Goal: Check status: Check status

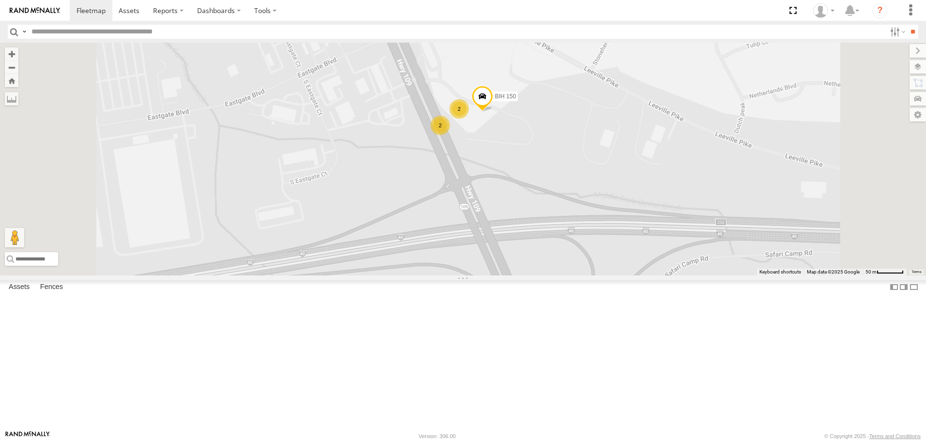
drag, startPoint x: 635, startPoint y: 330, endPoint x: 641, endPoint y: 206, distance: 124.7
click at [643, 225] on div "BIH 251 Not in Service [GEOGRAPHIC_DATA] [GEOGRAPHIC_DATA] 269 [GEOGRAPHIC_DATA…" at bounding box center [463, 159] width 926 height 233
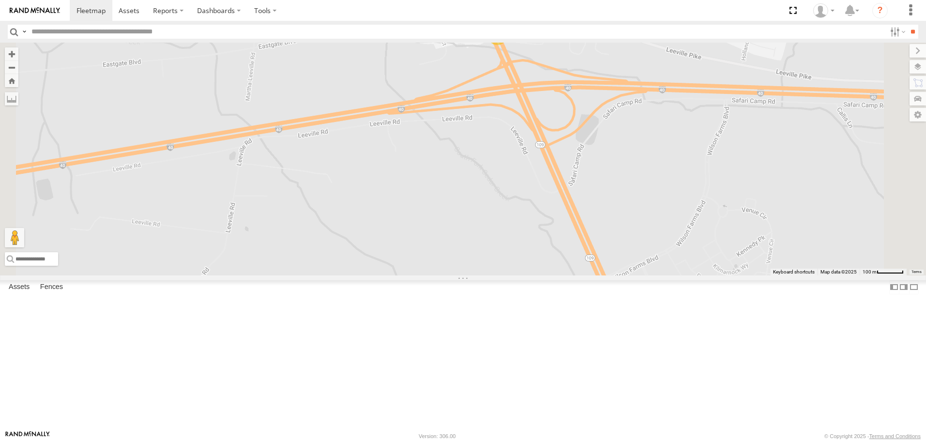
drag, startPoint x: 754, startPoint y: 330, endPoint x: 685, endPoint y: 174, distance: 170.3
click at [715, 231] on div "BIH 251 Not in Service [GEOGRAPHIC_DATA] [GEOGRAPHIC_DATA] 269 [GEOGRAPHIC_DATA…" at bounding box center [463, 159] width 926 height 233
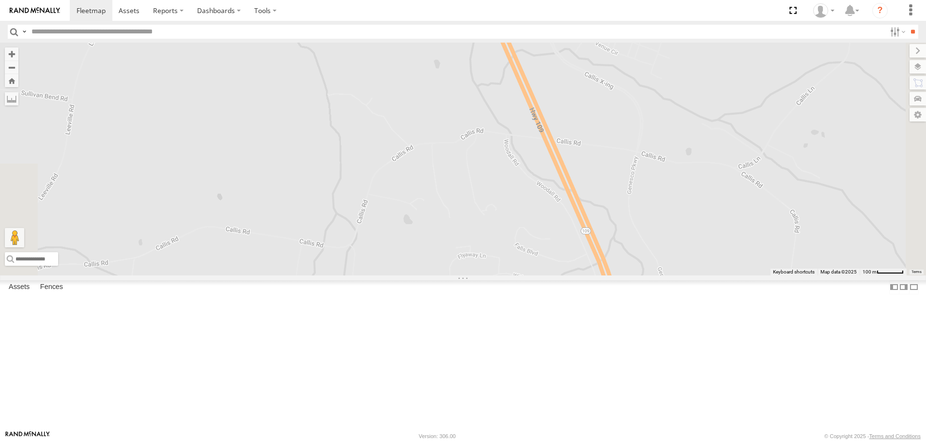
drag, startPoint x: 697, startPoint y: 141, endPoint x: 753, endPoint y: 275, distance: 145.1
click at [751, 273] on div "BIH 251 Not in Service [GEOGRAPHIC_DATA] [GEOGRAPHIC_DATA] 269 [GEOGRAPHIC_DATA…" at bounding box center [463, 159] width 926 height 233
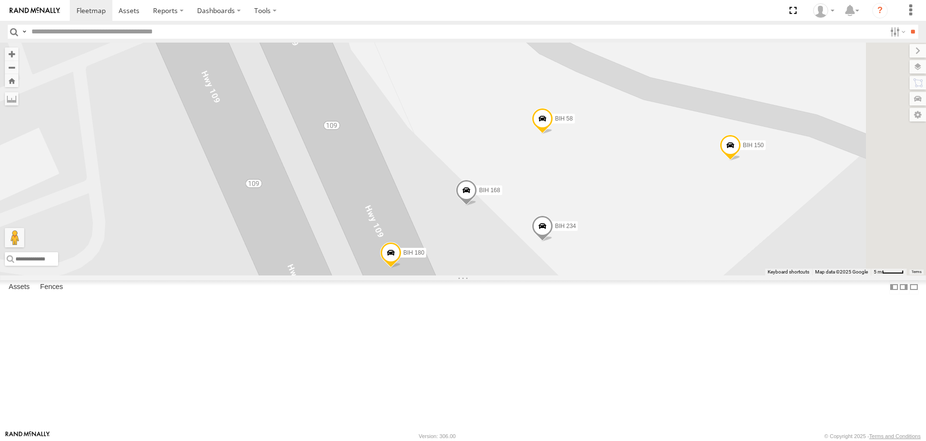
drag, startPoint x: 777, startPoint y: 311, endPoint x: 708, endPoint y: 276, distance: 77.4
click at [708, 275] on div "BIH 251 Not in Service [GEOGRAPHIC_DATA] [GEOGRAPHIC_DATA] 269 [GEOGRAPHIC_DATA…" at bounding box center [463, 159] width 926 height 233
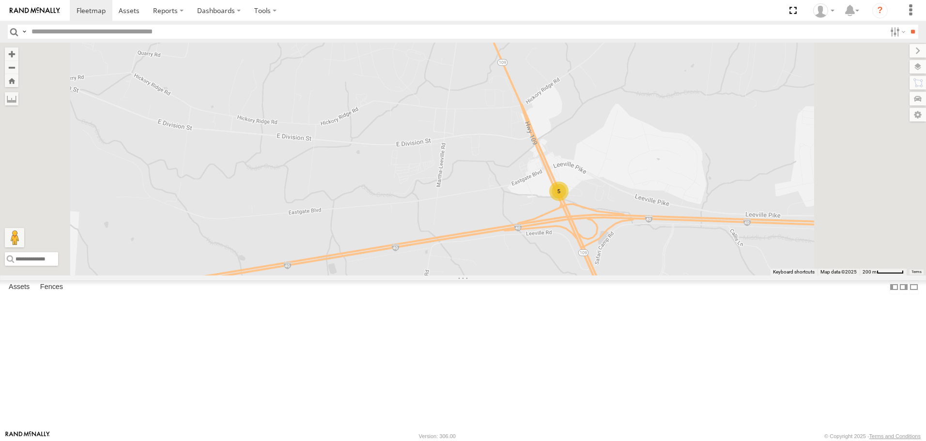
drag, startPoint x: 755, startPoint y: 359, endPoint x: 688, endPoint y: 283, distance: 100.9
click at [688, 275] on div "BIH 251 Not in Service [GEOGRAPHIC_DATA] [GEOGRAPHIC_DATA] 269 [GEOGRAPHIC_DATA…" at bounding box center [463, 159] width 926 height 233
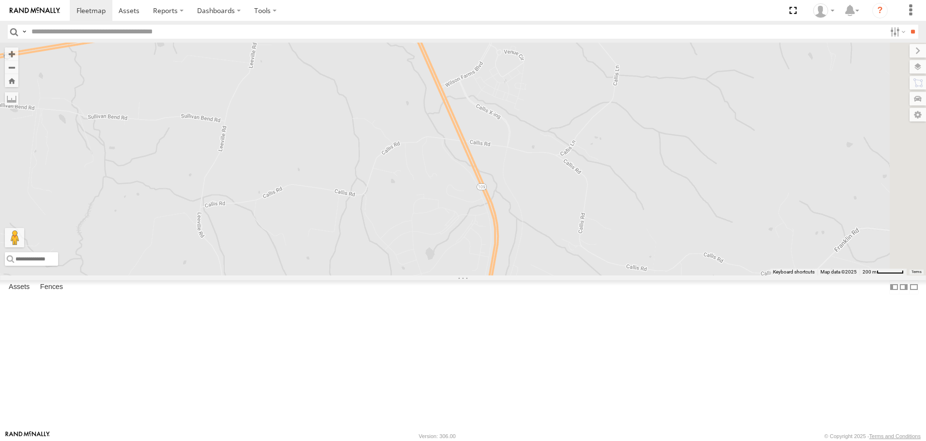
drag, startPoint x: 648, startPoint y: 346, endPoint x: 657, endPoint y: 126, distance: 220.2
click at [659, 225] on div "BIH 251 Not in Service [GEOGRAPHIC_DATA] [GEOGRAPHIC_DATA] 269 [GEOGRAPHIC_DATA…" at bounding box center [463, 159] width 926 height 233
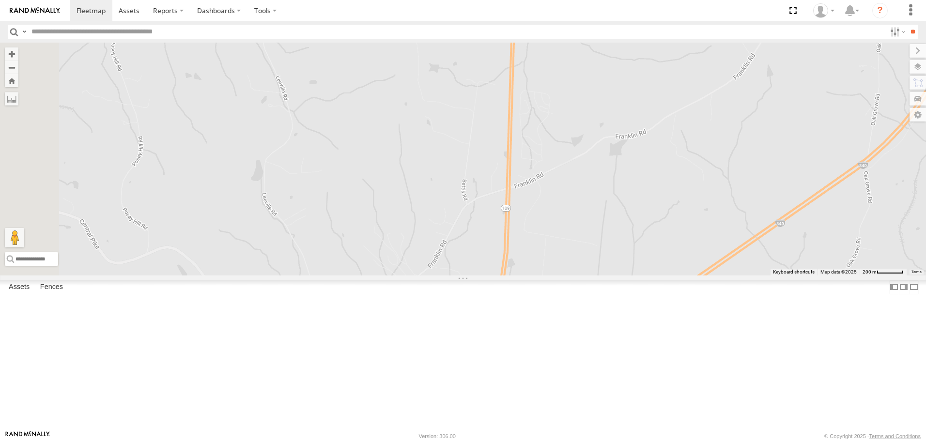
drag, startPoint x: 682, startPoint y: 321, endPoint x: 648, endPoint y: 117, distance: 206.8
click at [673, 194] on div "BIH 251 Not in Service [GEOGRAPHIC_DATA] [GEOGRAPHIC_DATA] 269 [GEOGRAPHIC_DATA…" at bounding box center [463, 159] width 926 height 233
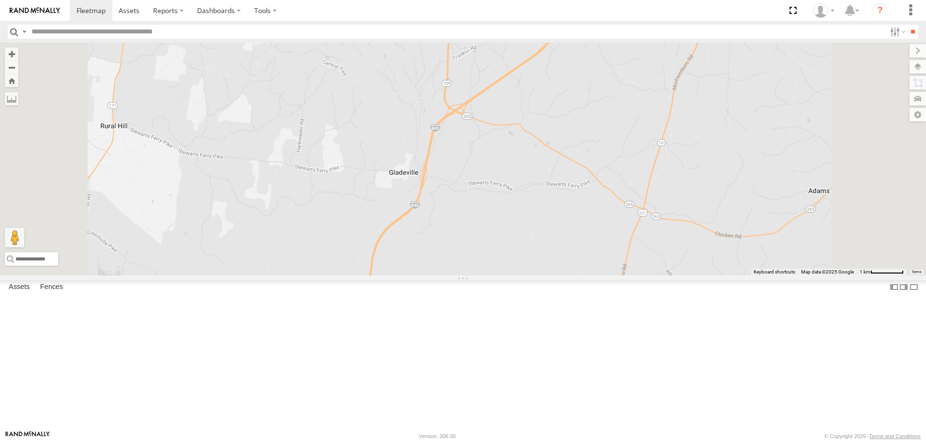
drag, startPoint x: 560, startPoint y: 353, endPoint x: 624, endPoint y: 245, distance: 124.9
click at [618, 251] on div "BIH 251 Not in Service [GEOGRAPHIC_DATA] [GEOGRAPHIC_DATA] 269 [GEOGRAPHIC_DATA…" at bounding box center [463, 159] width 926 height 233
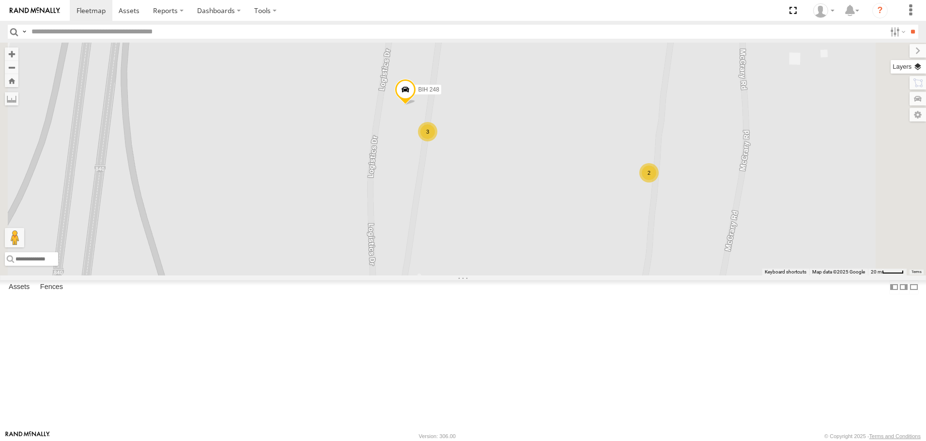
click at [920, 68] on label at bounding box center [908, 67] width 35 height 14
click at [0, 0] on span "Satellite" at bounding box center [0, 0] width 0 height 0
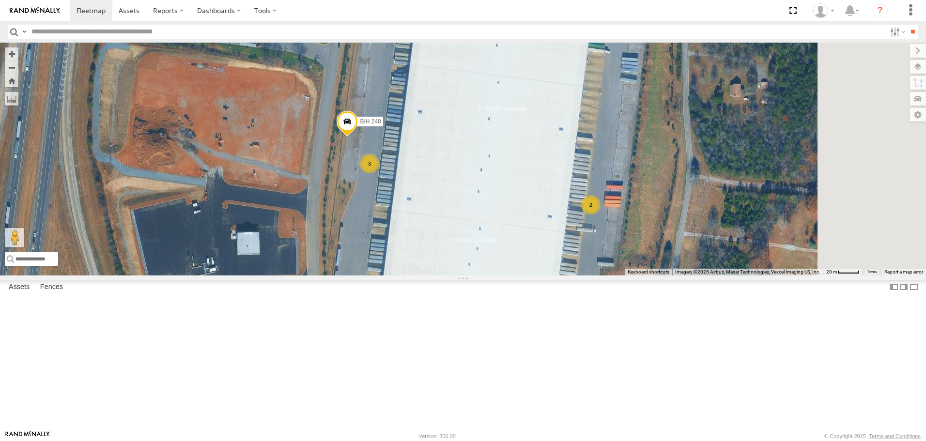
drag, startPoint x: 714, startPoint y: 232, endPoint x: 637, endPoint y: 274, distance: 87.6
click at [637, 274] on div "BIH 251 Not in Service [GEOGRAPHIC_DATA] [GEOGRAPHIC_DATA] 269 [GEOGRAPHIC_DATA…" at bounding box center [463, 159] width 926 height 233
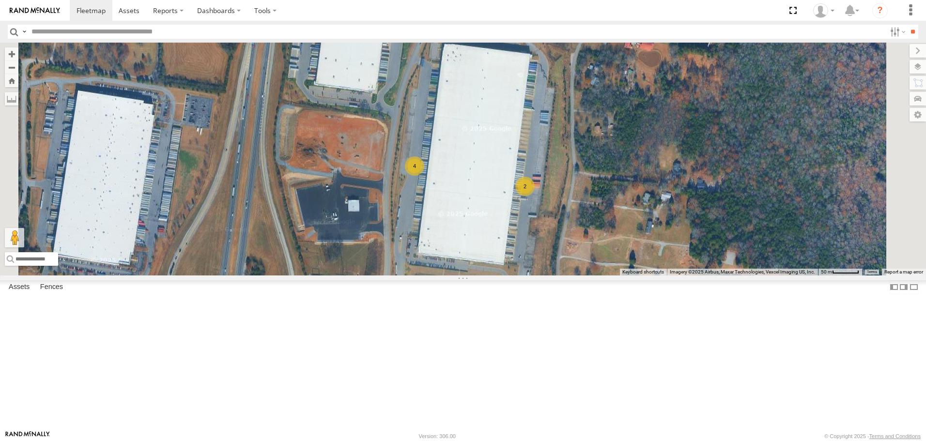
click at [0, 0] on span "Roadmap" at bounding box center [0, 0] width 0 height 0
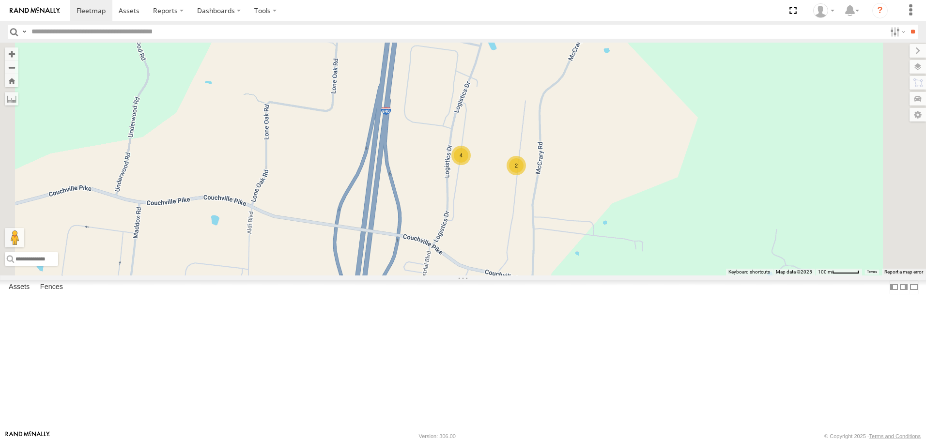
scroll to position [339, 0]
click at [0, 0] on div "Asset Current Location" at bounding box center [0, 0] width 0 height 0
click at [0, 0] on span "Asset" at bounding box center [0, 0] width 0 height 0
click at [0, 0] on span at bounding box center [0, 0] width 0 height 0
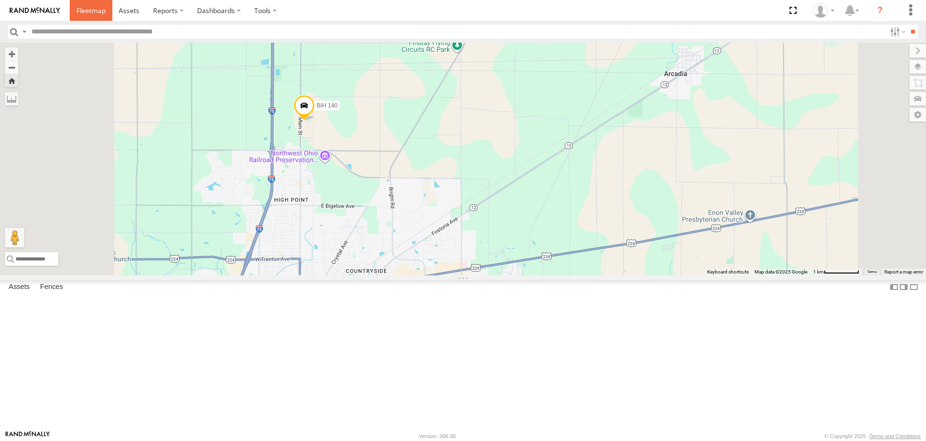
click at [95, 10] on span at bounding box center [91, 10] width 29 height 9
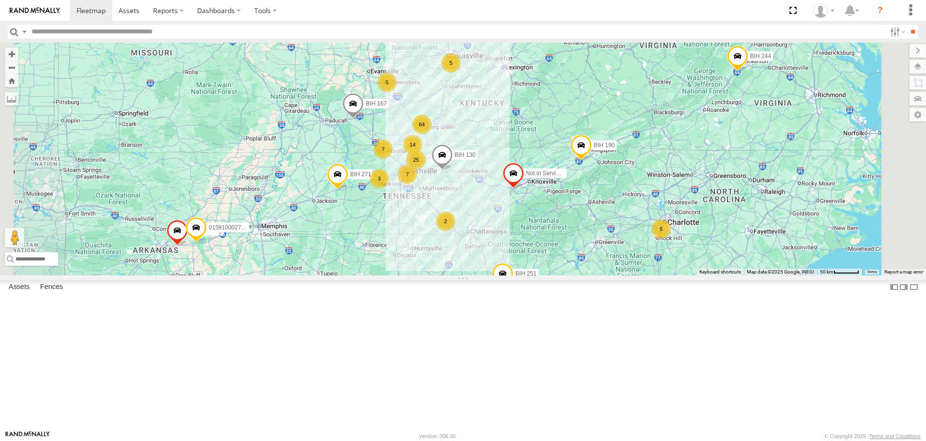
scroll to position [1454, 0]
click at [0, 0] on span "Asset" at bounding box center [0, 0] width 0 height 0
